Goal: Transaction & Acquisition: Purchase product/service

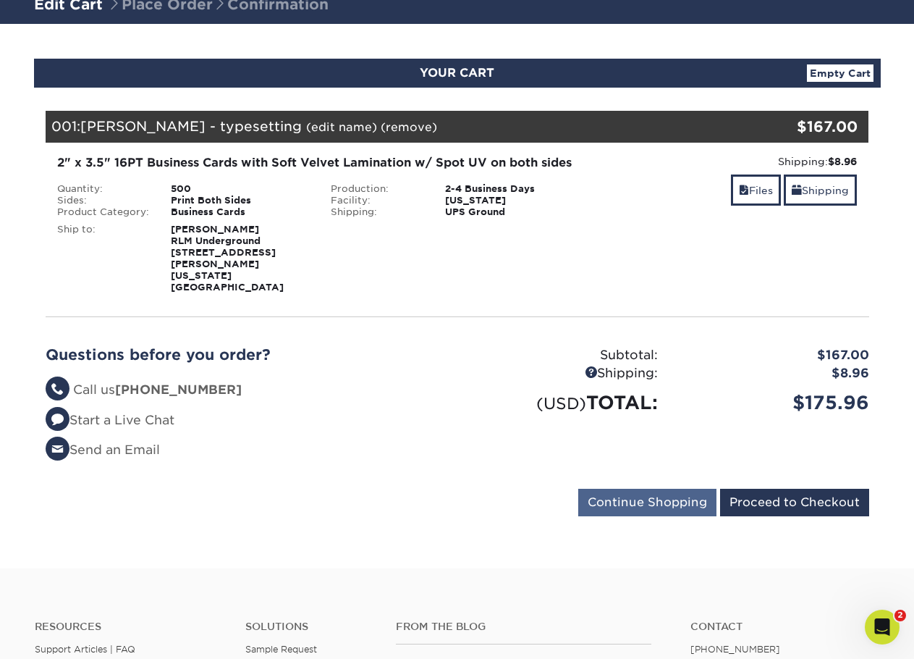
scroll to position [145, 0]
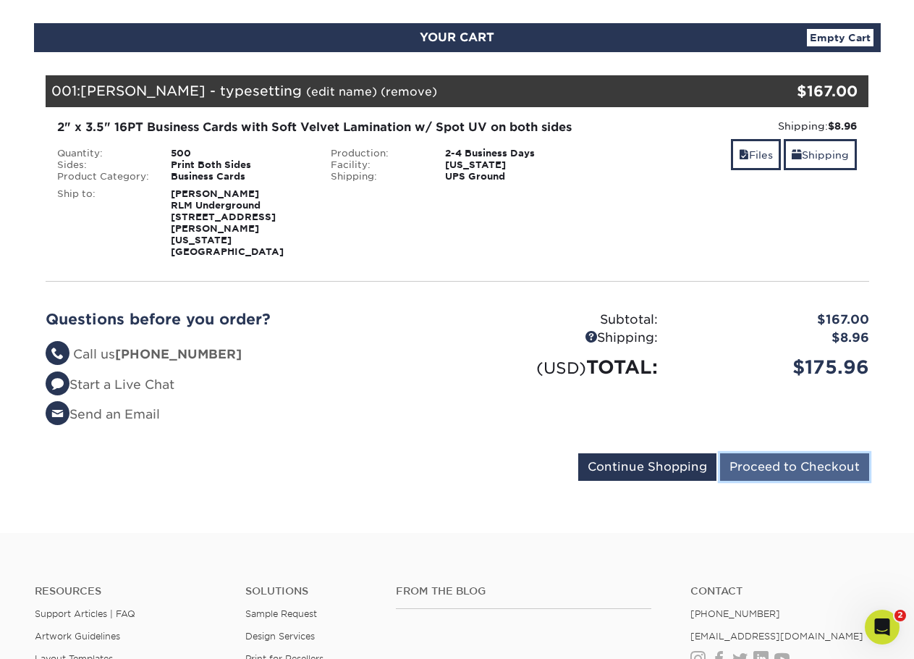
click at [821, 453] on input "Proceed to Checkout" at bounding box center [794, 467] width 149 height 28
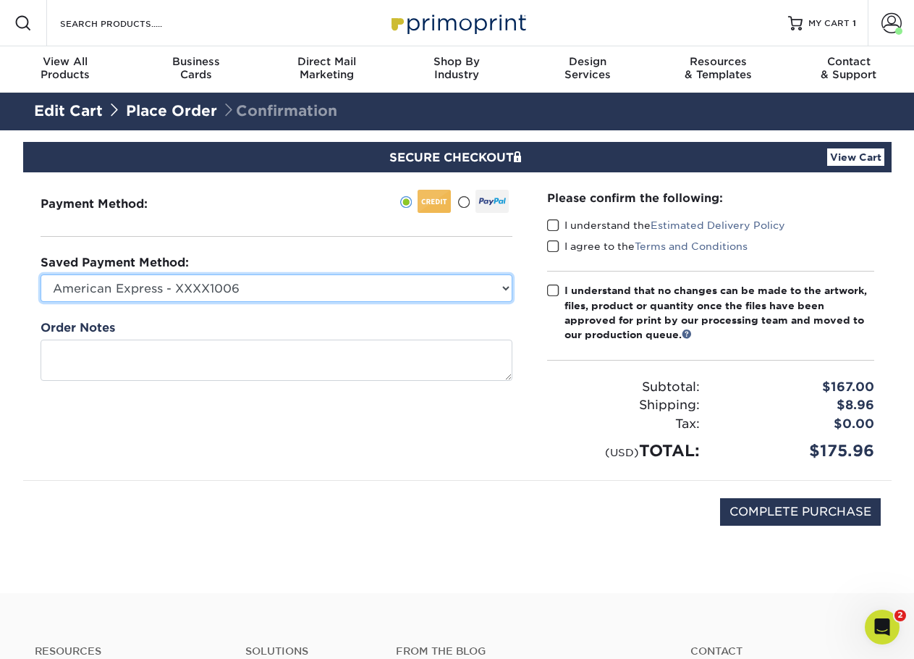
click at [507, 287] on select "American Express - XXXX1006 American Express - XXXX1140 American Express - XXXX…" at bounding box center [277, 288] width 472 height 28
select select
click at [41, 274] on select "American Express - XXXX1006 American Express - XXXX1140 American Express - XXXX…" at bounding box center [277, 288] width 472 height 28
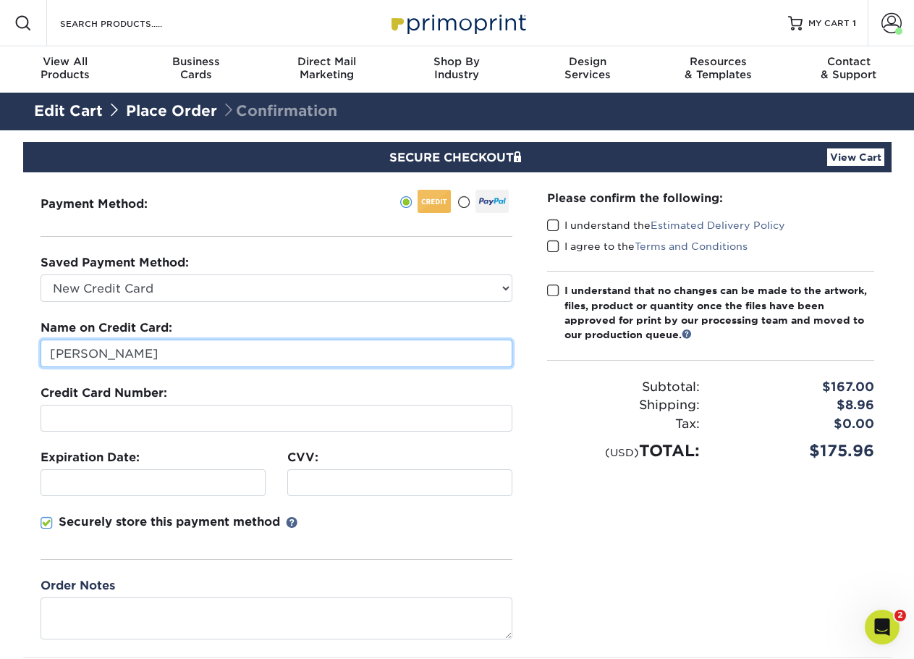
drag, startPoint x: 130, startPoint y: 355, endPoint x: -1, endPoint y: 350, distance: 130.4
click at [0, 350] on html "Resources Menu Search Products Account [PERSON_NAME] Account Dashboard Active O…" at bounding box center [457, 596] width 914 height 1193
type input "[PERSON_NAME]"
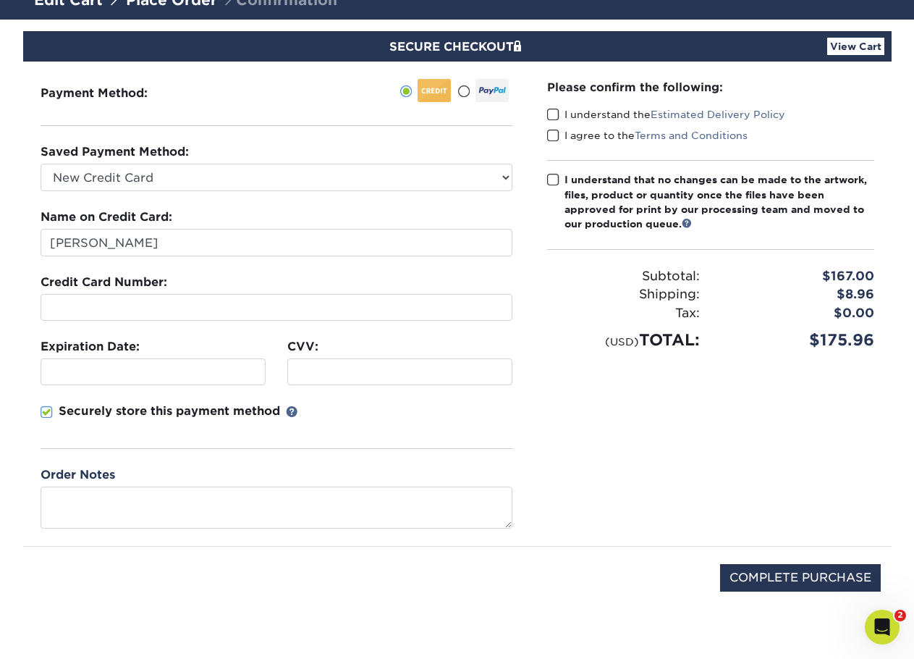
scroll to position [145, 0]
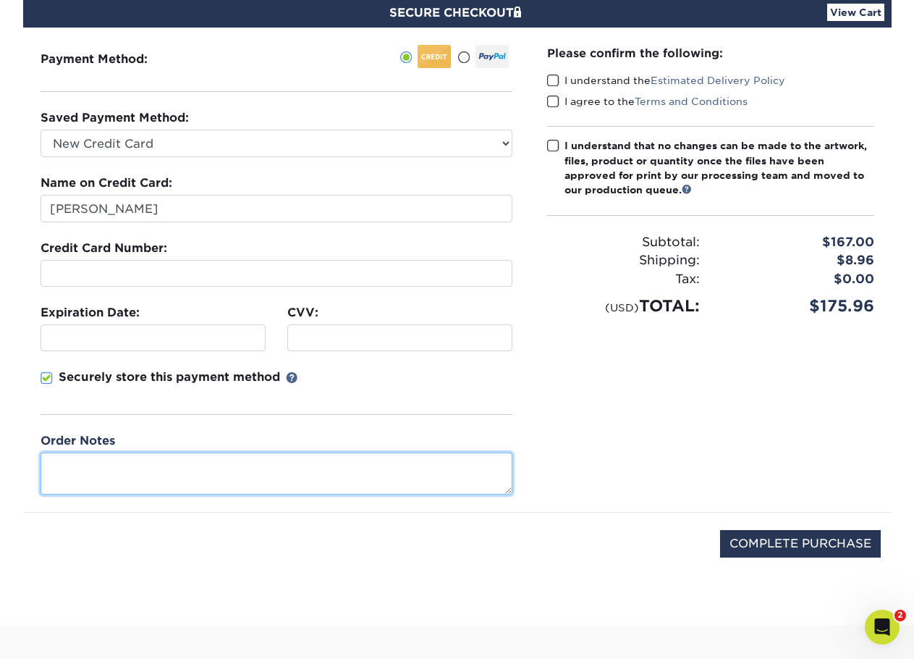
click at [67, 467] on textarea at bounding box center [277, 472] width 472 height 41
